Goal: Information Seeking & Learning: Understand process/instructions

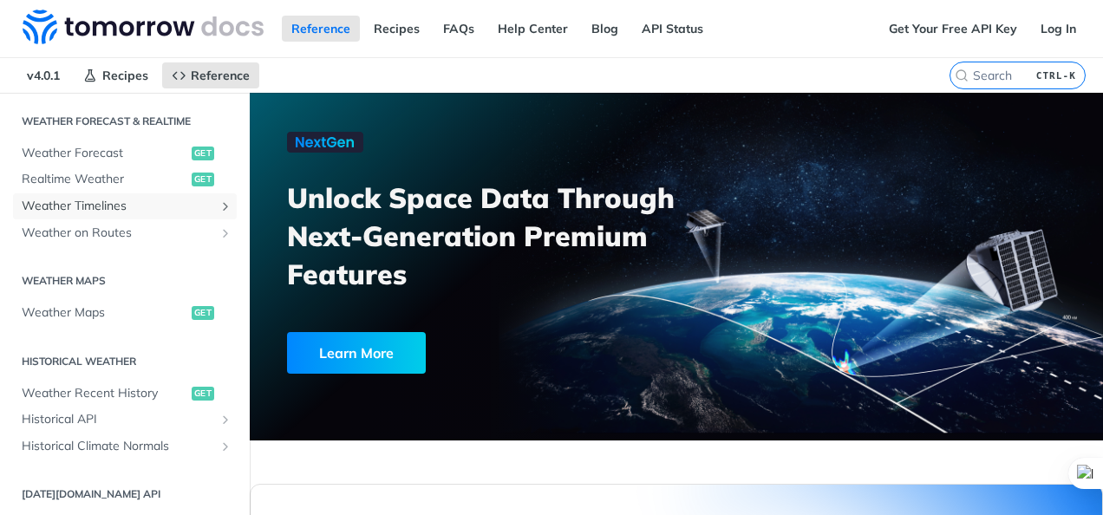
scroll to position [520, 0]
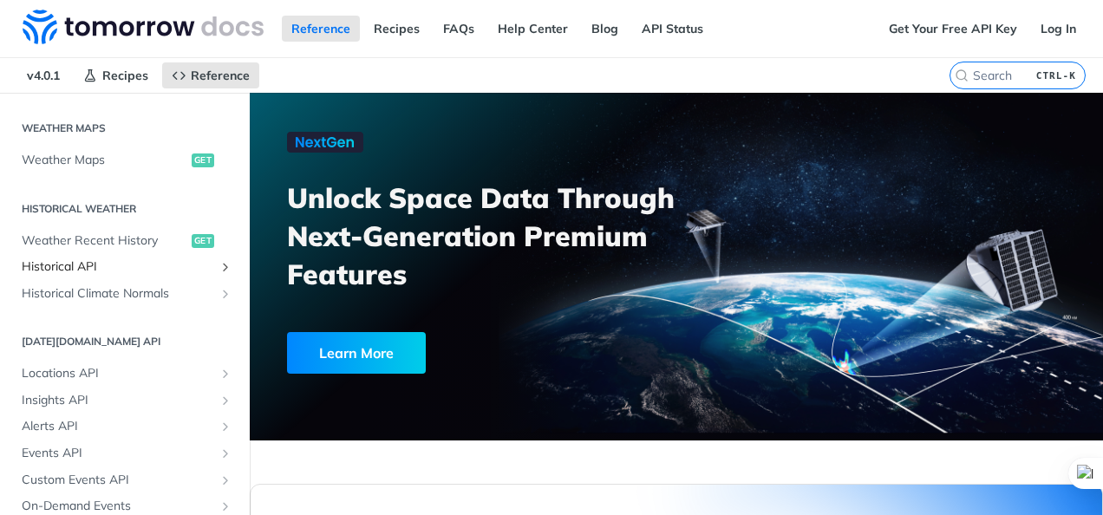
click at [80, 260] on span "Historical API" at bounding box center [118, 266] width 193 height 17
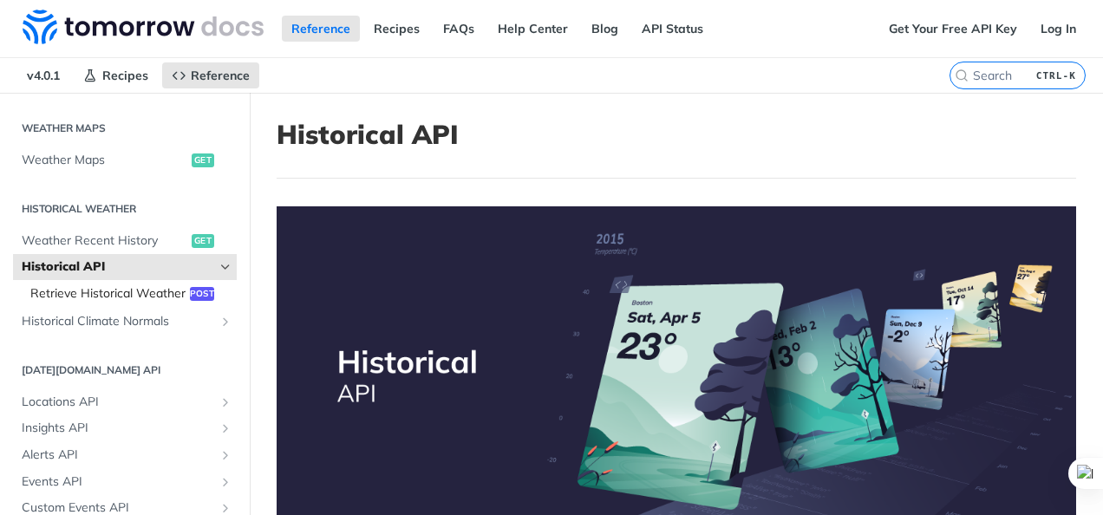
click at [127, 293] on span "Retrieve Historical Weather" at bounding box center [107, 293] width 155 height 17
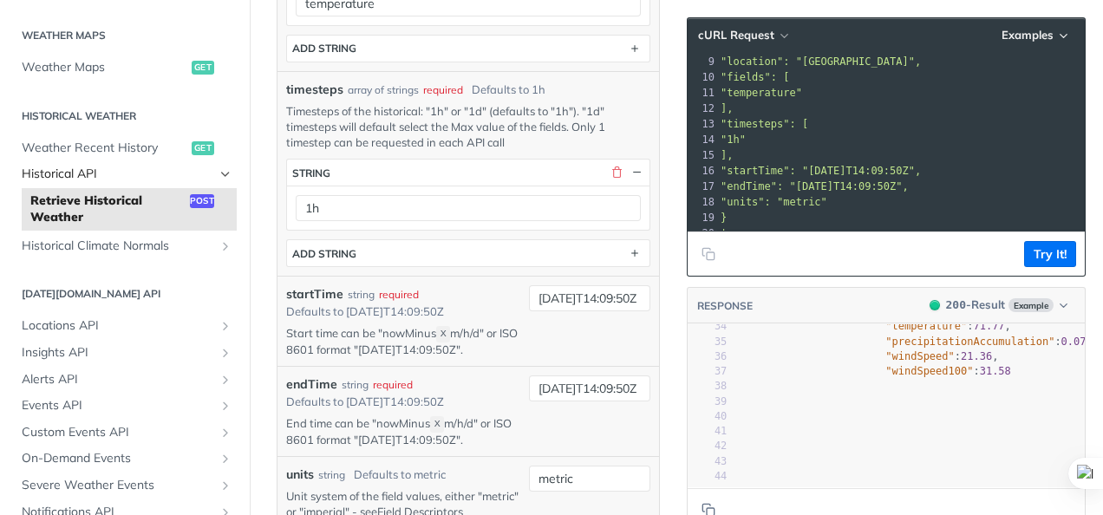
click at [219, 171] on icon "Hide subpages for Historical API" at bounding box center [226, 174] width 14 height 14
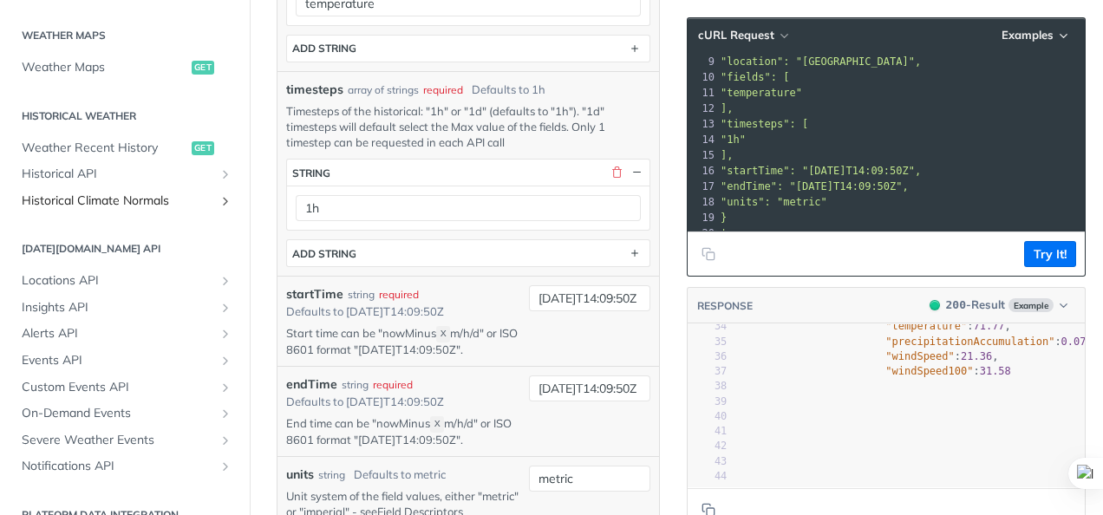
click at [175, 207] on span "Historical Climate Normals" at bounding box center [118, 201] width 193 height 17
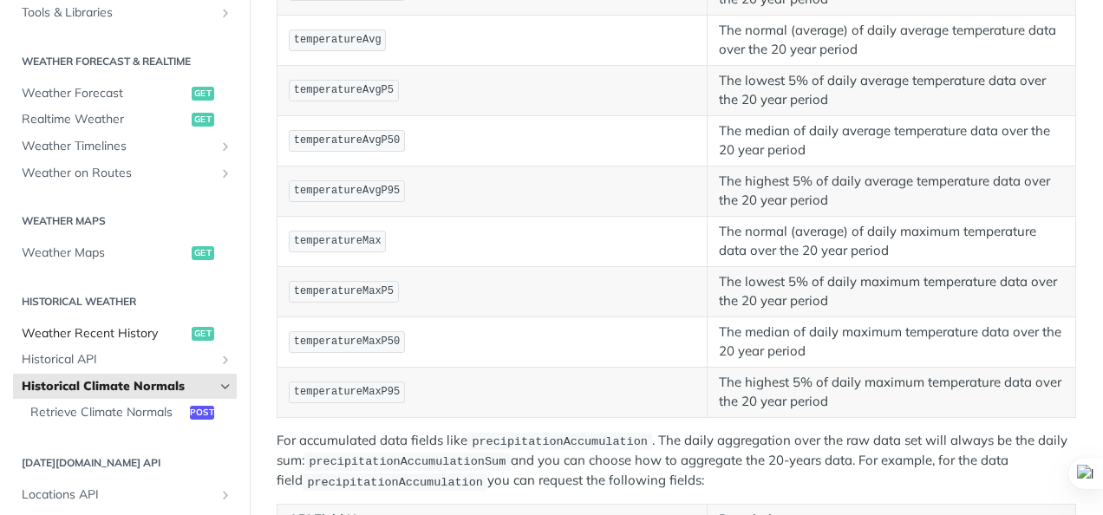
click at [107, 330] on span "Weather Recent History" at bounding box center [105, 333] width 166 height 17
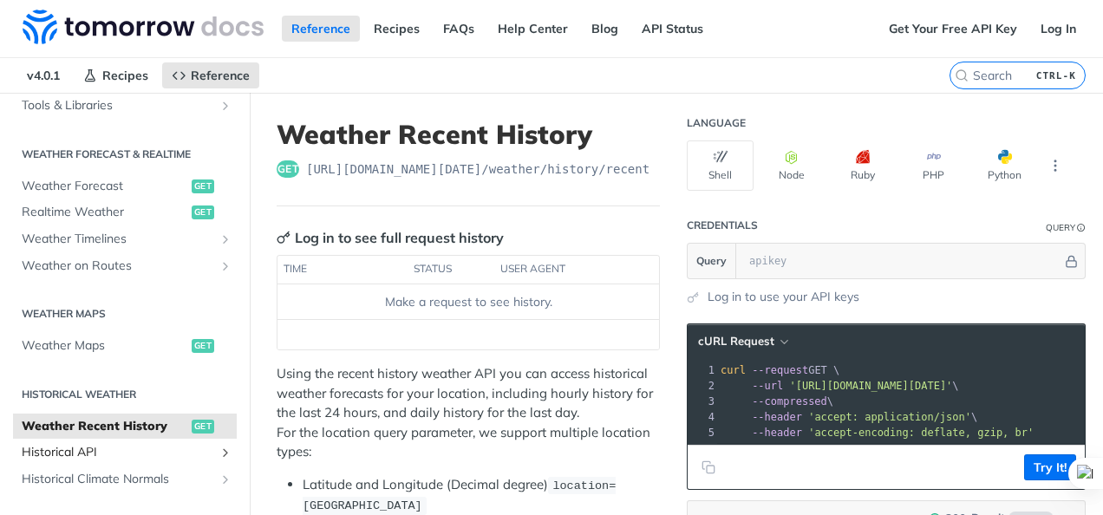
click at [93, 462] on link "Historical API" at bounding box center [125, 453] width 224 height 26
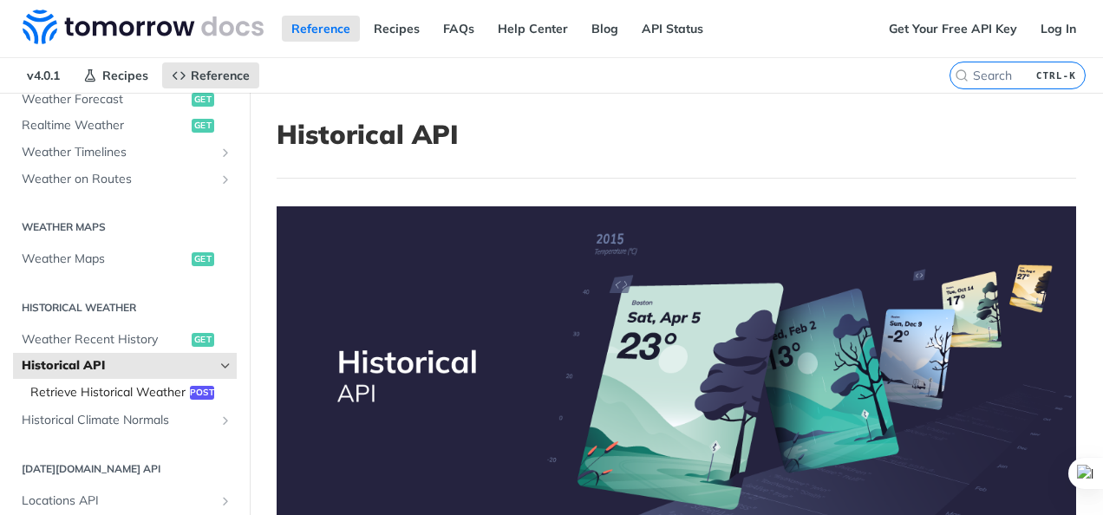
click at [114, 393] on span "Retrieve Historical Weather" at bounding box center [107, 392] width 155 height 17
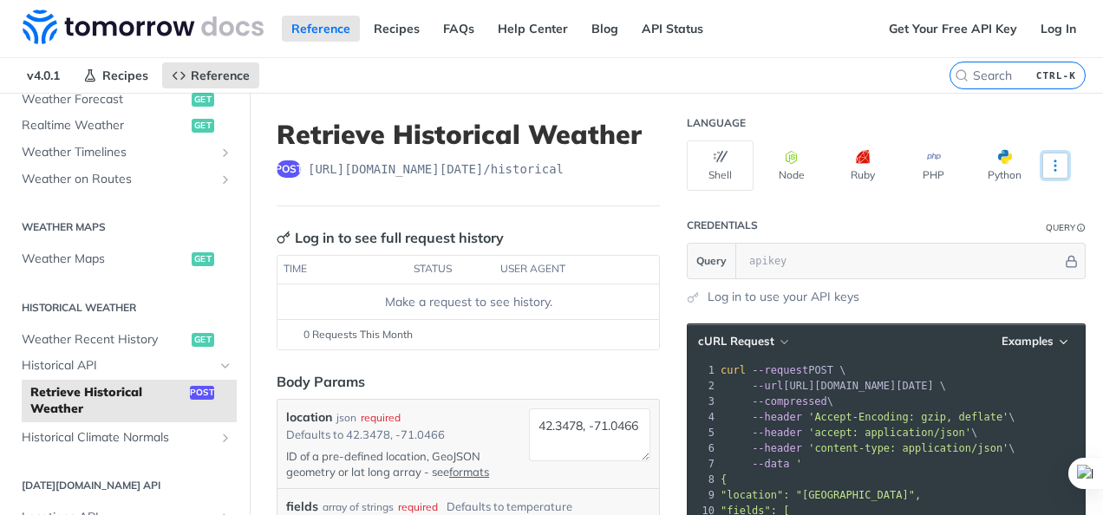
click at [1052, 167] on button "More Languages" at bounding box center [1055, 166] width 26 height 26
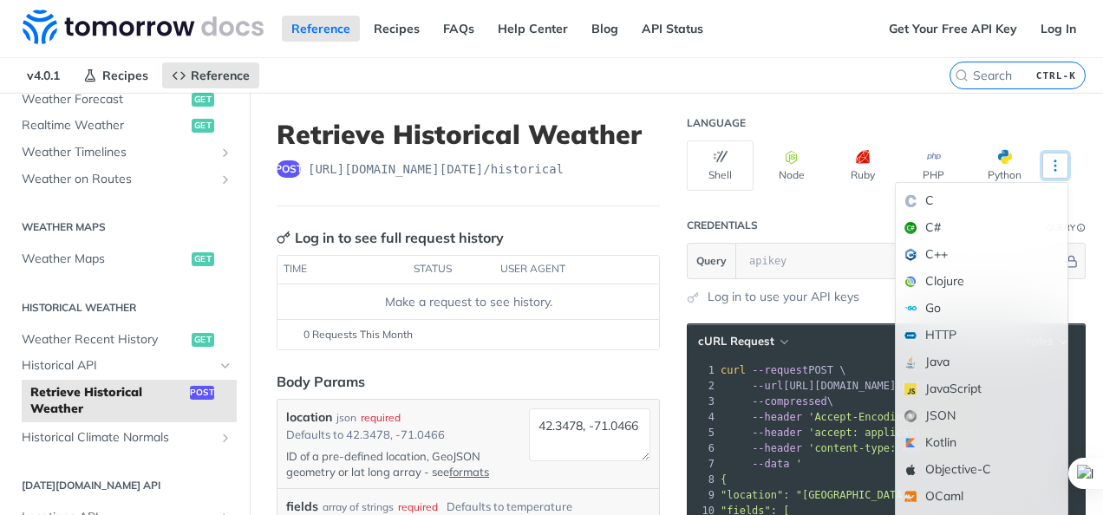
click at [1052, 167] on button "More Languages" at bounding box center [1055, 166] width 26 height 26
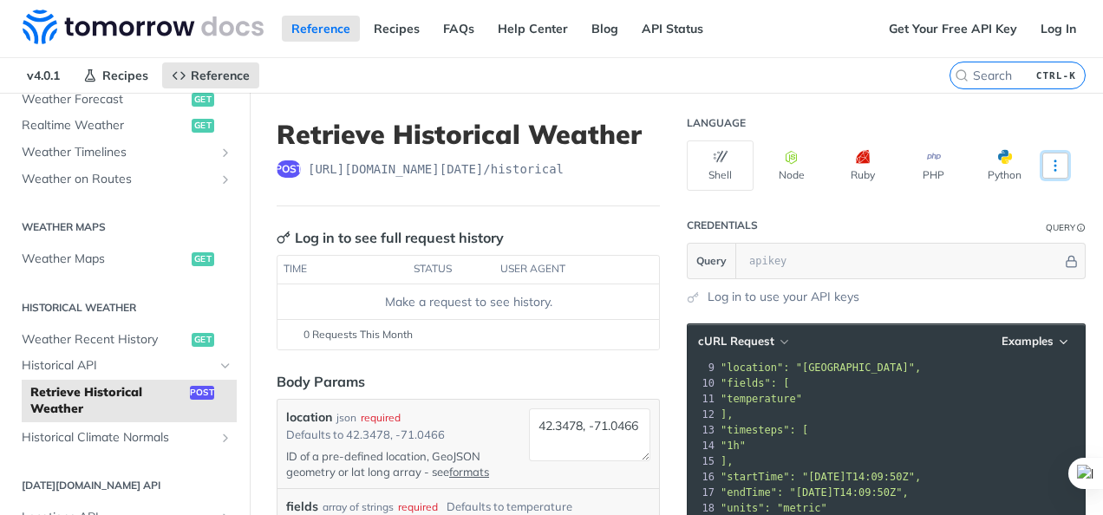
click at [1048, 160] on icon "More ellipsis" at bounding box center [1056, 166] width 16 height 16
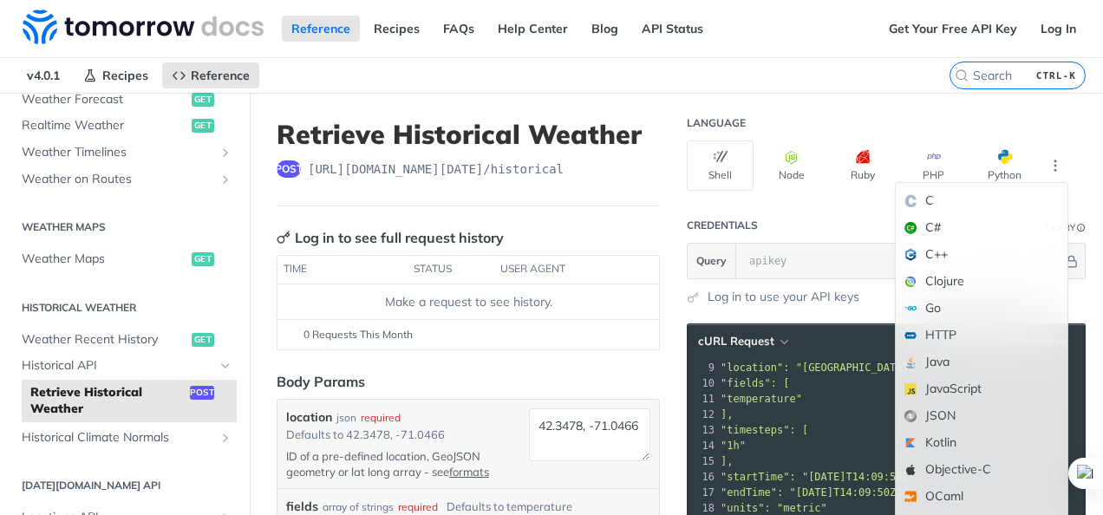
scroll to position [128, 0]
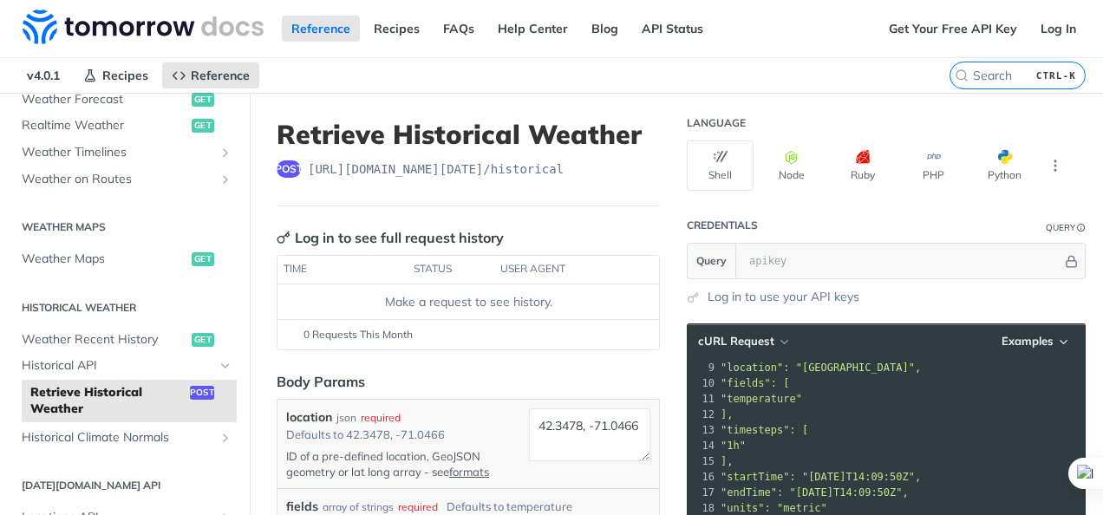
drag, startPoint x: 774, startPoint y: 359, endPoint x: 815, endPoint y: 376, distance: 45.1
click at [814, 378] on div "1 curl --request POST \ 2 --url https://api.tomorrow.io/v4/historical \ 3 --com…" at bounding box center [901, 391] width 368 height 312
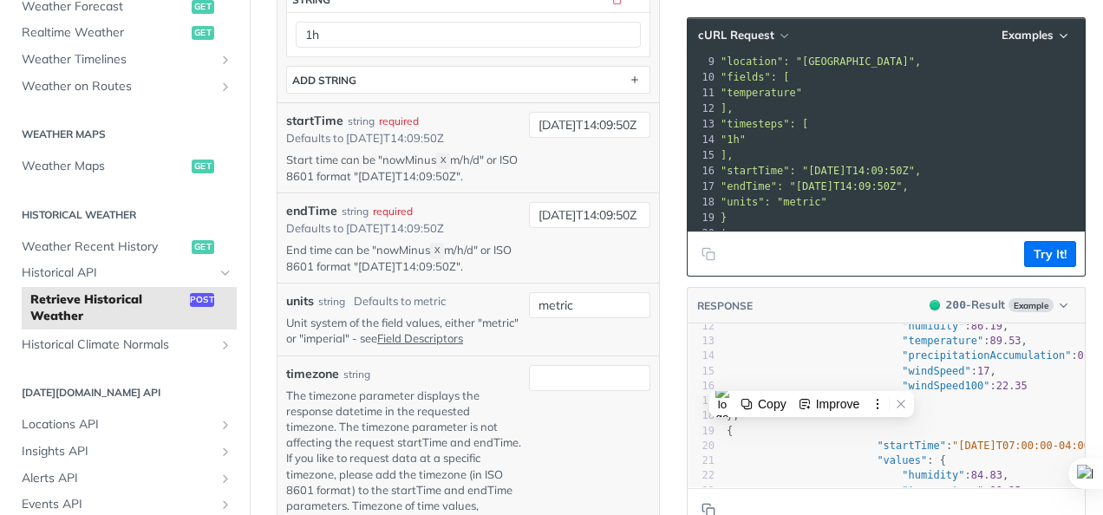
scroll to position [265, 0]
